Goal: Task Accomplishment & Management: Use online tool/utility

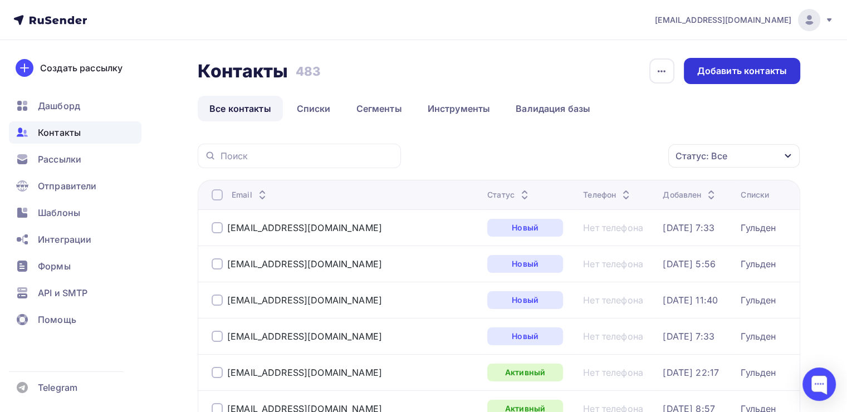
click at [762, 71] on div "Добавить контакты" at bounding box center [743, 71] width 90 height 13
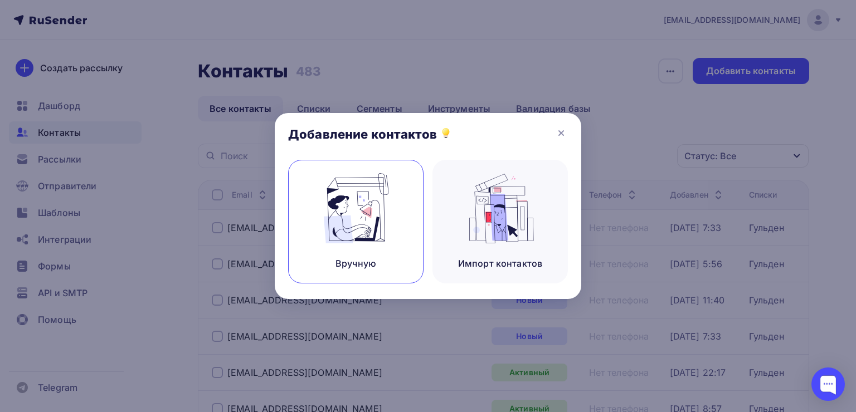
click at [364, 227] on img at bounding box center [356, 208] width 75 height 70
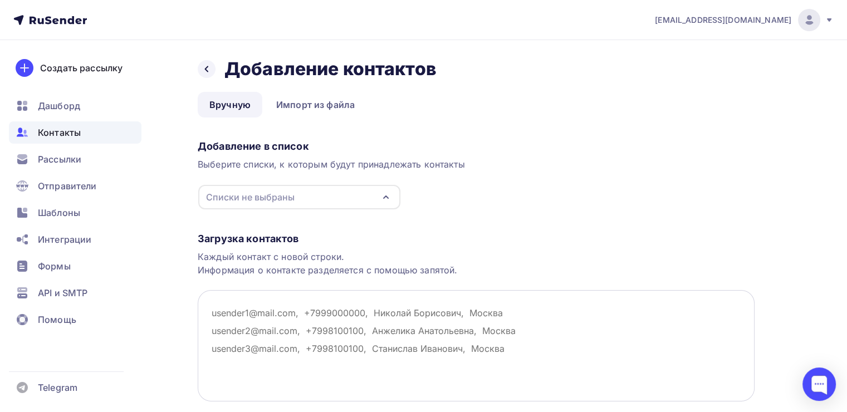
click at [219, 309] on textarea at bounding box center [476, 345] width 557 height 111
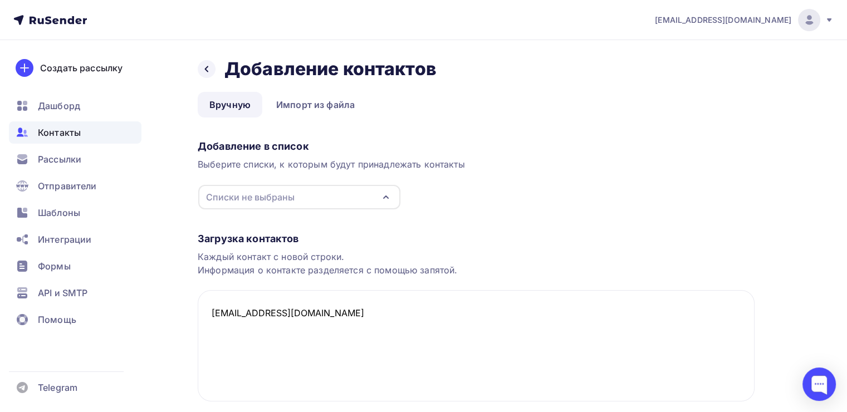
type textarea "[EMAIL_ADDRESS][DOMAIN_NAME]"
click at [606, 231] on div "Загрузка контактов Каждый контакт с новой строки. Информация о контакте разделя…" at bounding box center [476, 328] width 557 height 236
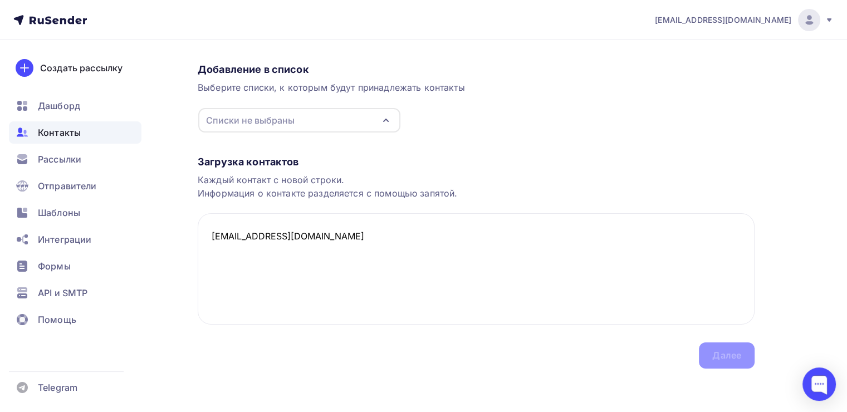
scroll to position [77, 0]
click at [386, 118] on icon "button" at bounding box center [385, 119] width 13 height 13
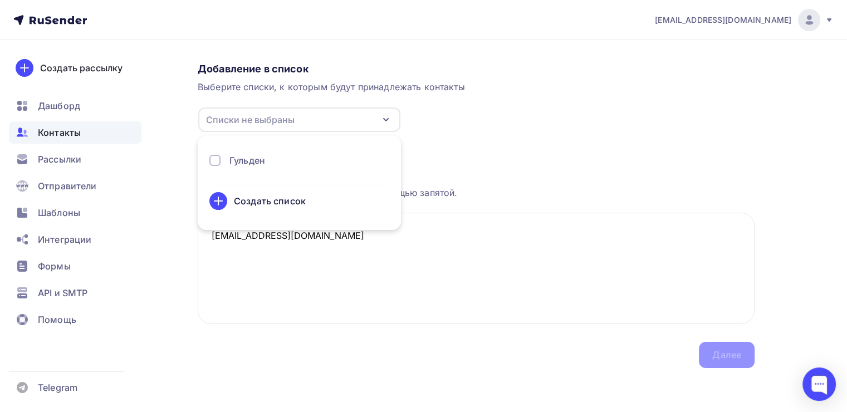
click at [214, 160] on div at bounding box center [214, 160] width 11 height 11
click at [524, 167] on div "Загрузка контактов" at bounding box center [476, 161] width 557 height 13
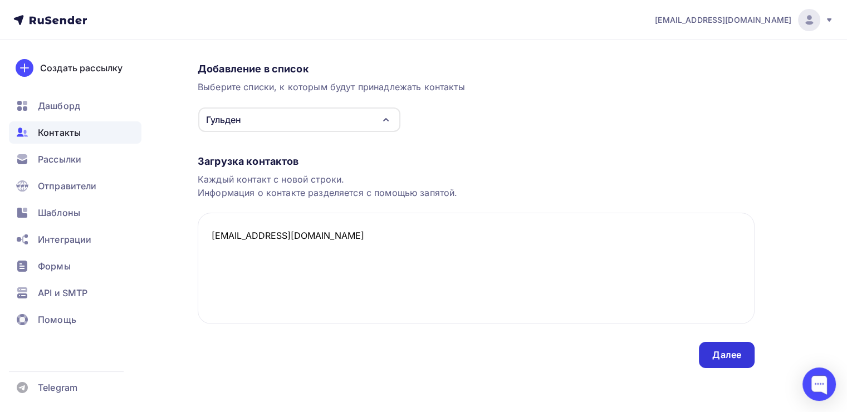
click at [724, 359] on div "Далее" at bounding box center [727, 355] width 29 height 13
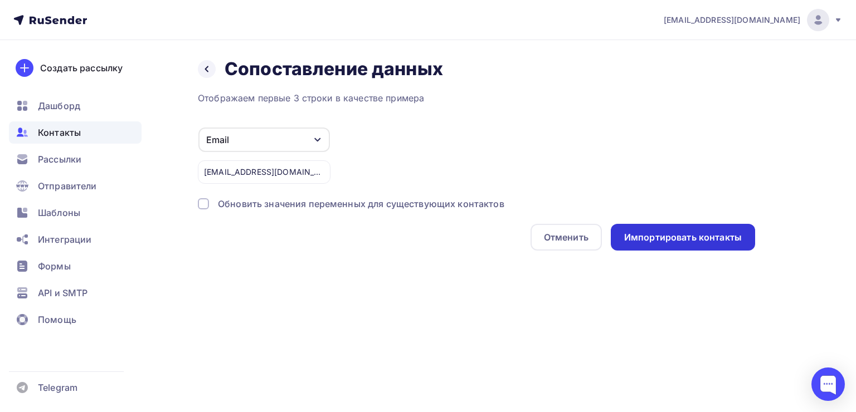
click at [702, 236] on div "Импортировать контакты" at bounding box center [683, 237] width 118 height 13
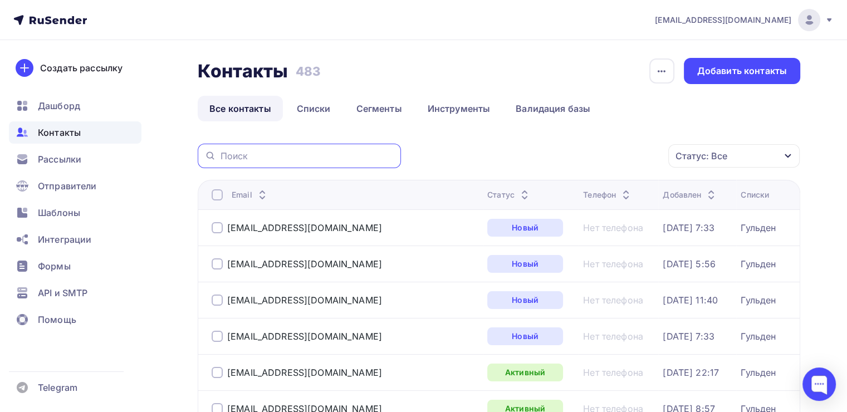
click at [335, 160] on input "text" at bounding box center [308, 156] width 174 height 12
type input "govoritt"
